Goal: Transaction & Acquisition: Purchase product/service

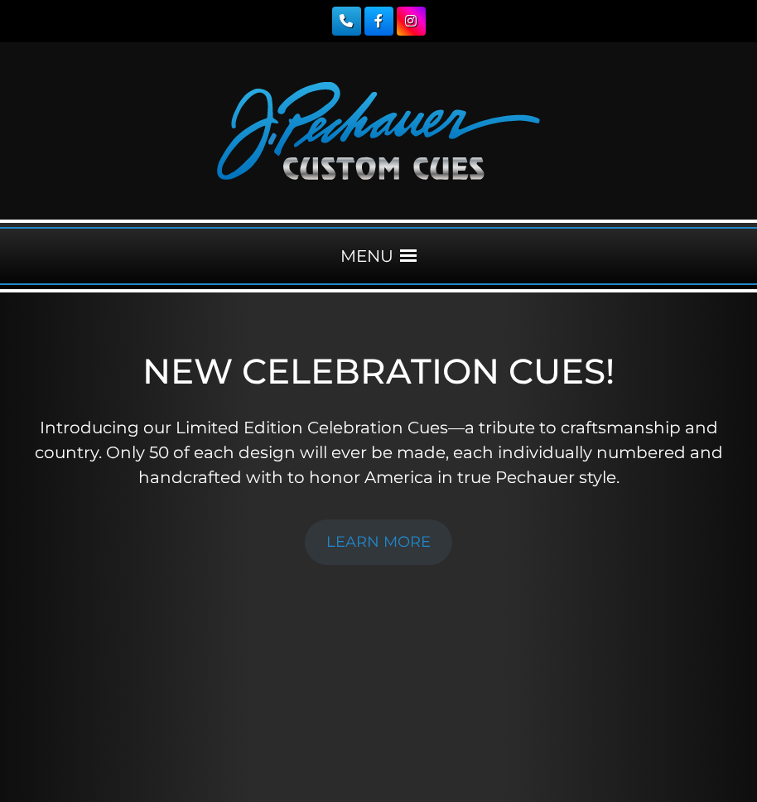
click at [409, 256] on span at bounding box center [408, 256] width 17 height 17
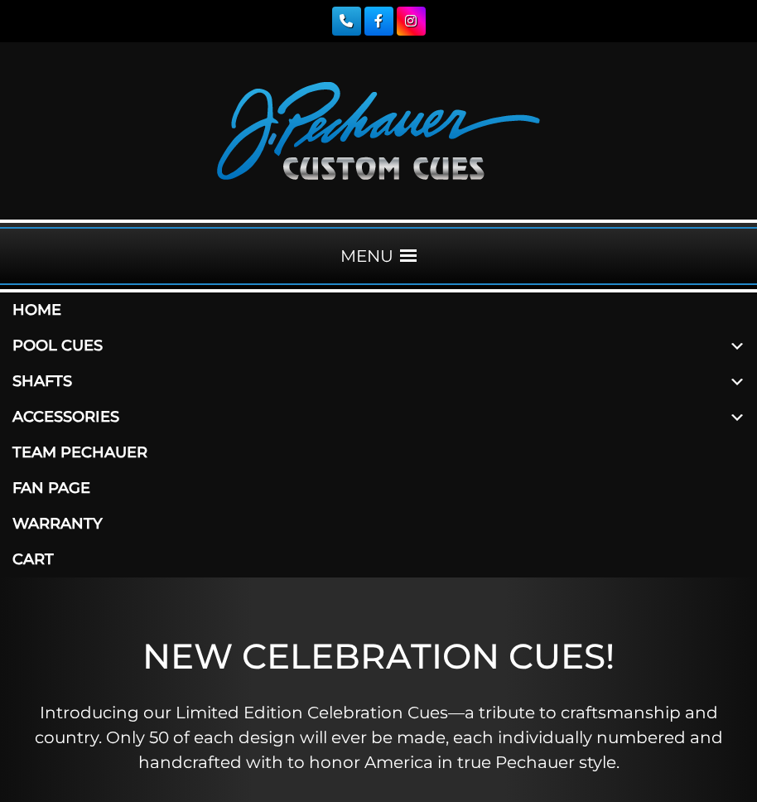
click at [84, 340] on link "Pool Cues" at bounding box center [378, 346] width 757 height 36
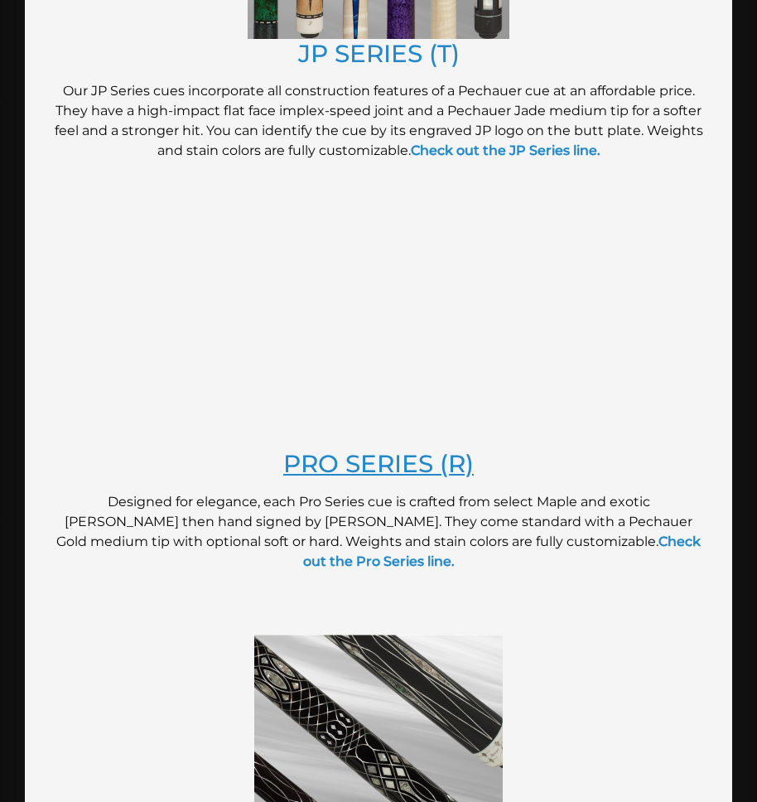
scroll to position [1579, 0]
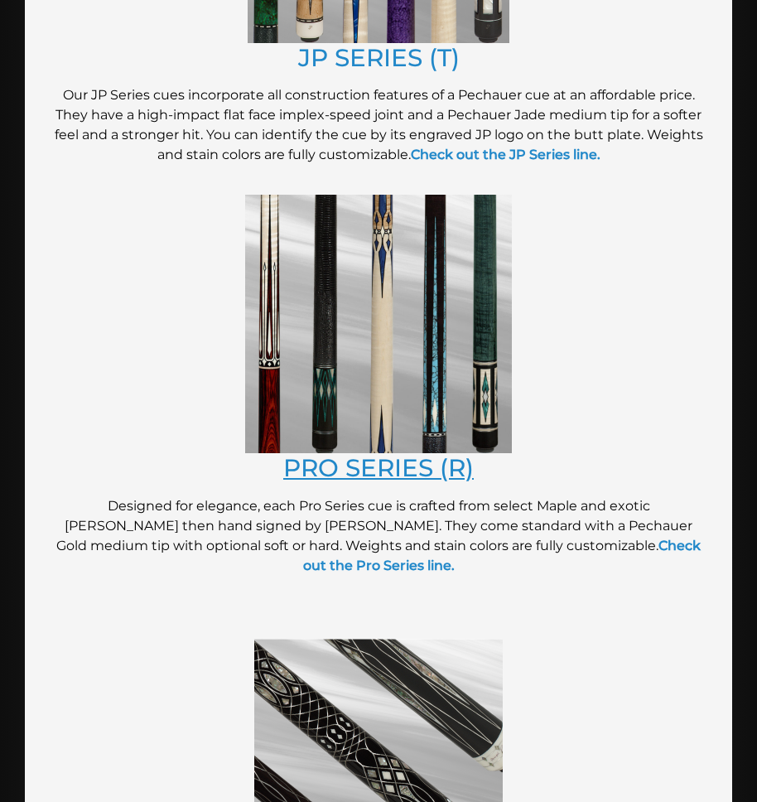
click at [374, 469] on link "PRO SERIES (R)" at bounding box center [378, 467] width 191 height 29
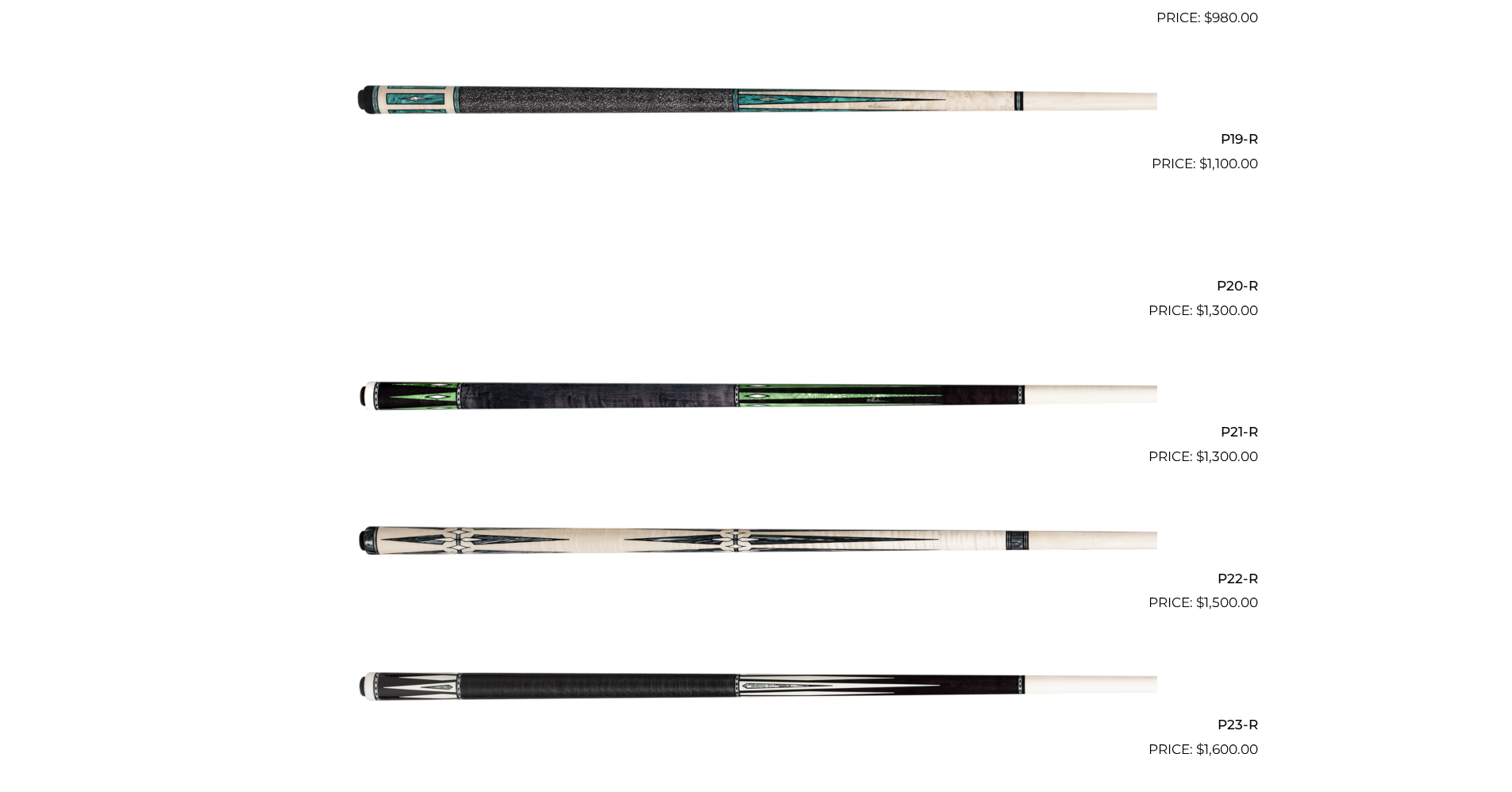
scroll to position [3114, 0]
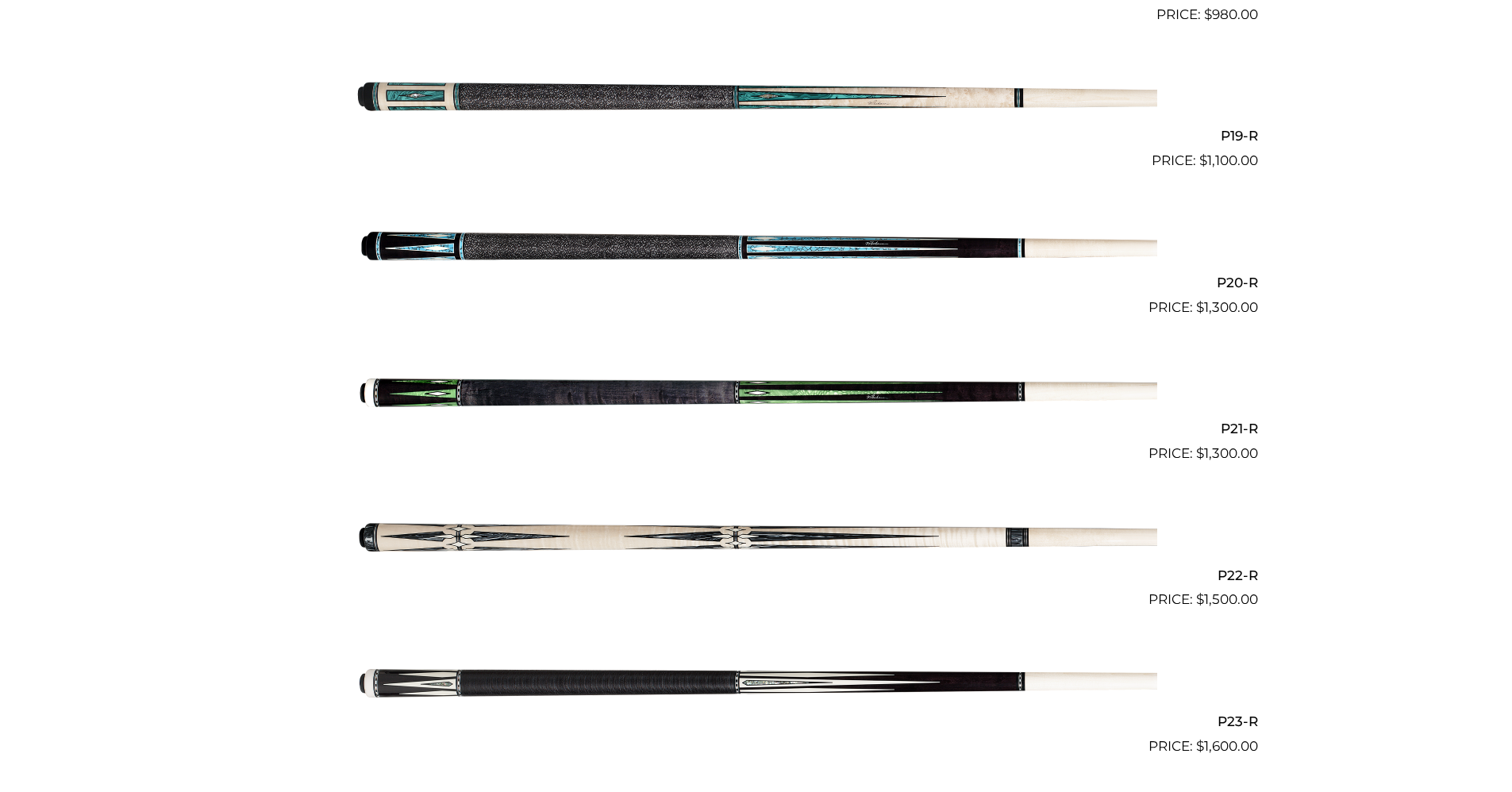
click at [724, 426] on h2 "P21-R" at bounding box center [756, 428] width 1003 height 30
